Goal: Use online tool/utility: Utilize a website feature to perform a specific function

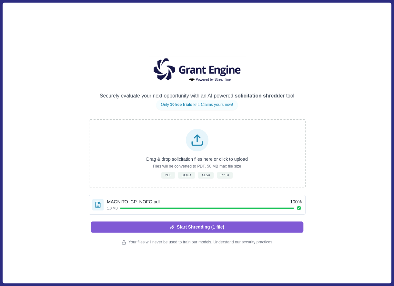
click at [229, 229] on button "Start Shredding (1 file)" at bounding box center [197, 226] width 213 height 11
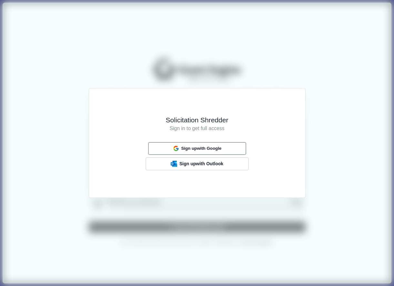
click at [231, 149] on button "Sign up with Google" at bounding box center [197, 148] width 98 height 13
